Goal: Complete application form: Complete application form

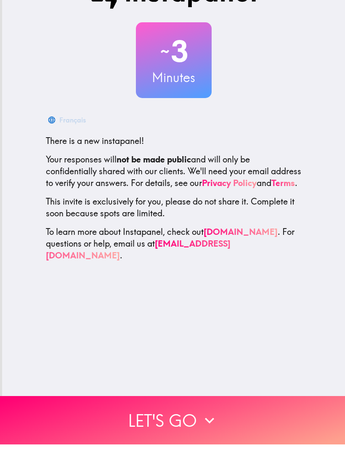
click at [222, 427] on button "Let's go" at bounding box center [172, 451] width 345 height 48
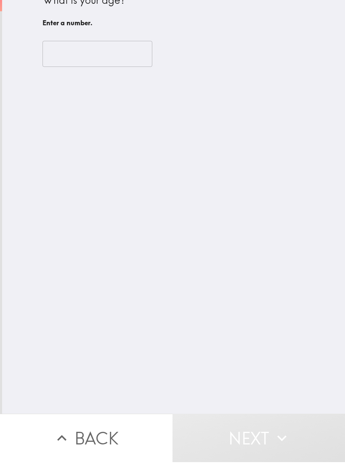
click at [97, 59] on input "number" at bounding box center [97, 68] width 110 height 26
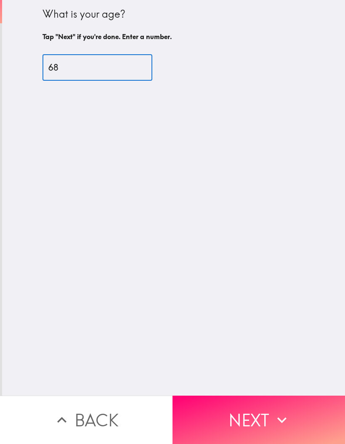
type input "68"
click at [298, 416] on button "Next" at bounding box center [258, 420] width 172 height 48
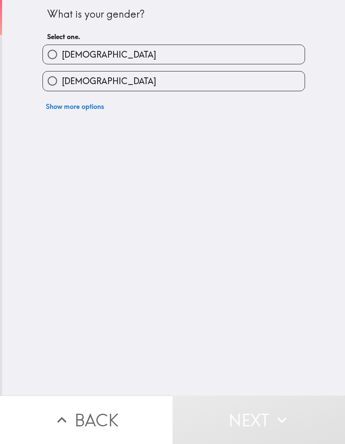
click at [274, 85] on label "[DEMOGRAPHIC_DATA]" at bounding box center [174, 81] width 262 height 19
click at [62, 85] on input "[DEMOGRAPHIC_DATA]" at bounding box center [52, 81] width 19 height 19
radio input "true"
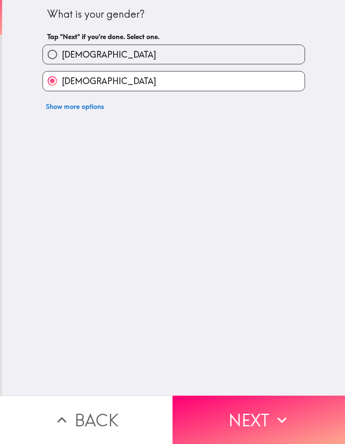
click at [291, 414] on icon "button" at bounding box center [282, 420] width 19 height 19
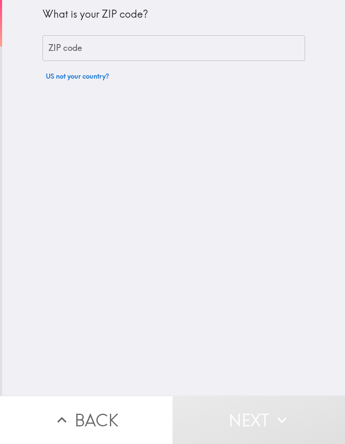
click at [251, 50] on input "ZIP code" at bounding box center [173, 48] width 262 height 26
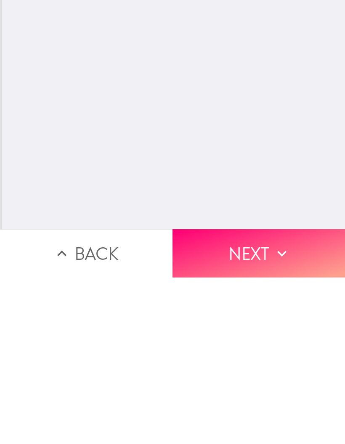
type input "80129"
click at [305, 396] on button "Next" at bounding box center [258, 420] width 172 height 48
